Goal: Task Accomplishment & Management: Manage account settings

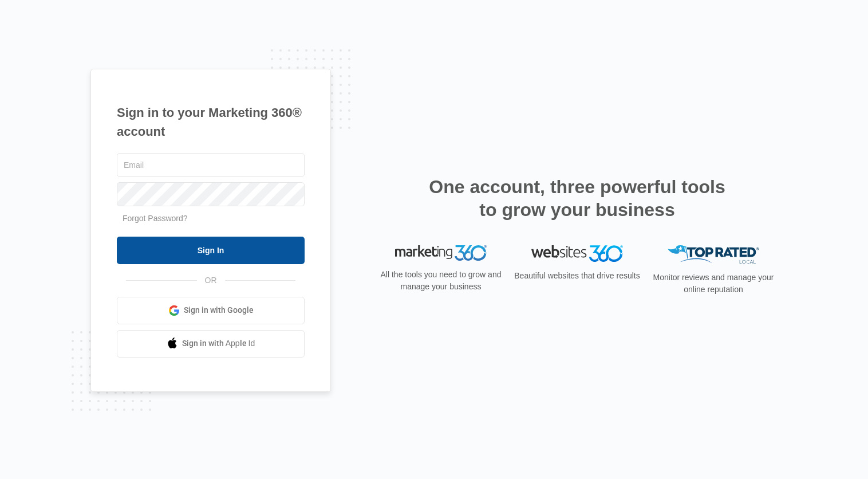
type input "[PERSON_NAME][EMAIL_ADDRESS][PERSON_NAME][DOMAIN_NAME]"
click at [216, 252] on input "Sign In" at bounding box center [211, 250] width 188 height 27
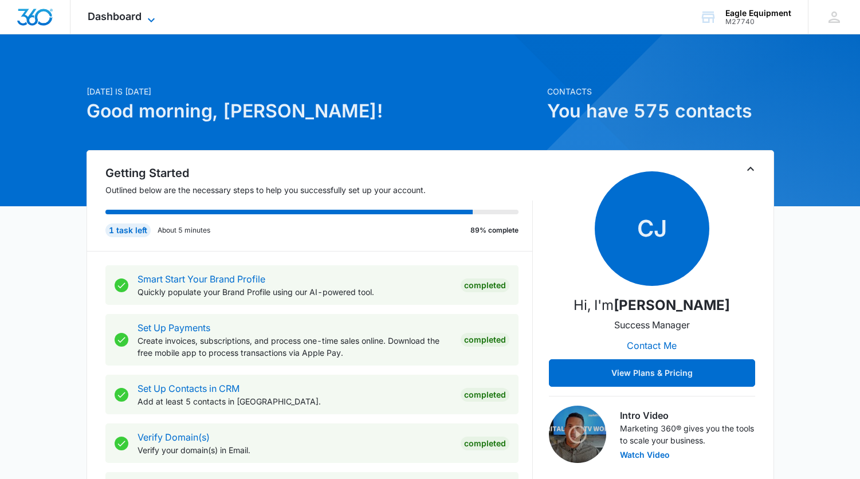
click at [153, 21] on icon at bounding box center [151, 20] width 14 height 14
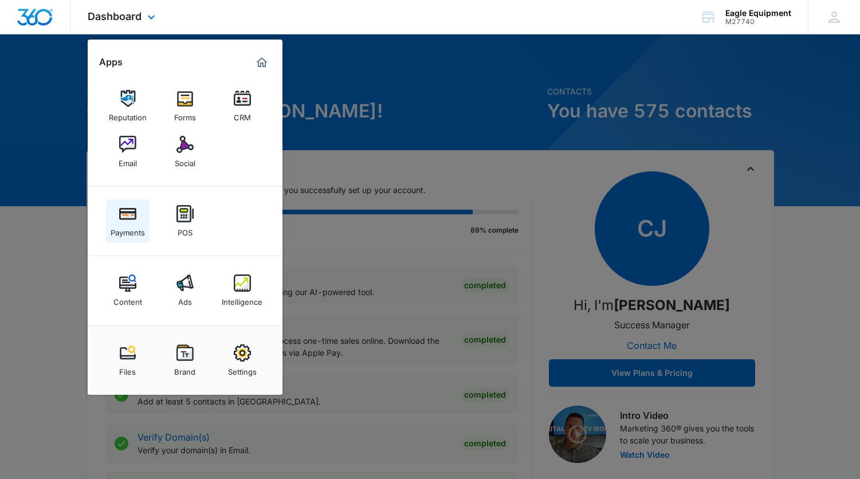
click at [128, 225] on div "Payments" at bounding box center [128, 229] width 34 height 15
